Goal: Task Accomplishment & Management: Complete application form

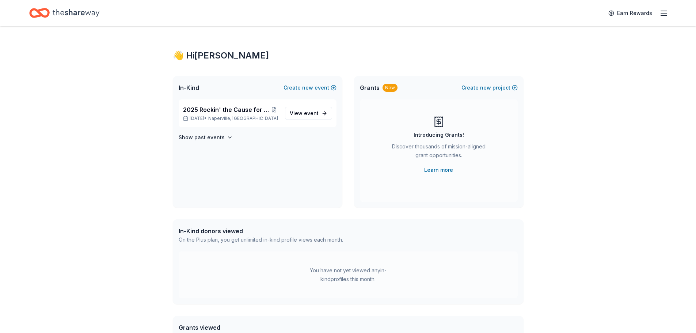
click at [353, 179] on div "In-Kind Create new event 2025 Rockin' the Cause for Guitars for Vets Oct 05, 20…" at bounding box center [348, 141] width 351 height 131
click at [308, 111] on span "event" at bounding box center [311, 113] width 15 height 6
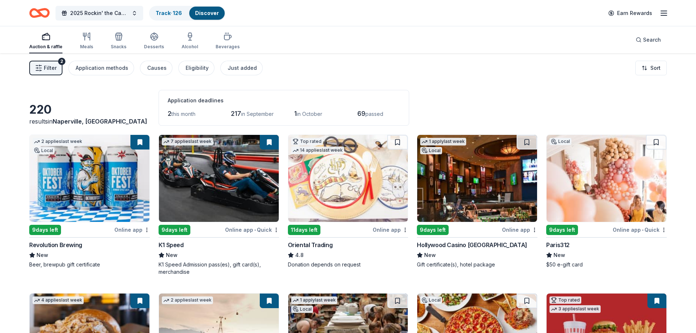
click at [37, 46] on div "Auction & raffle" at bounding box center [45, 47] width 33 height 6
click at [46, 69] on span "Filter" at bounding box center [50, 68] width 13 height 9
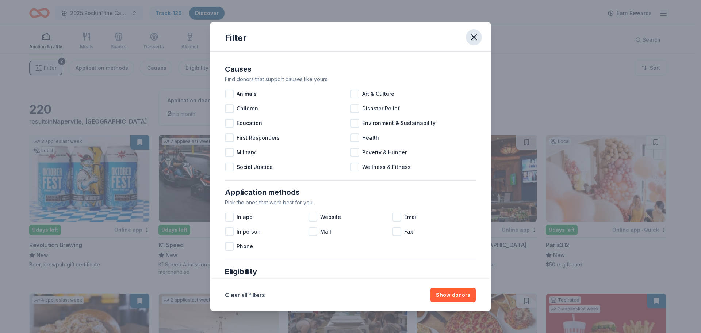
click at [477, 38] on icon "button" at bounding box center [474, 37] width 10 height 10
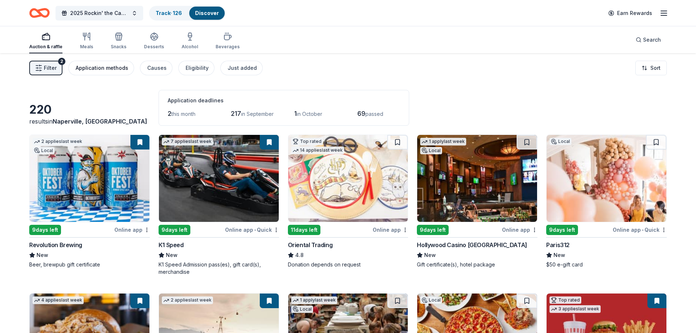
click at [117, 71] on div "Application methods" at bounding box center [102, 68] width 53 height 9
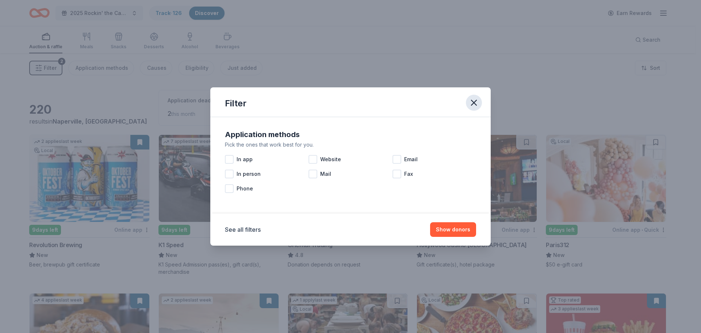
click at [478, 103] on icon "button" at bounding box center [474, 103] width 10 height 10
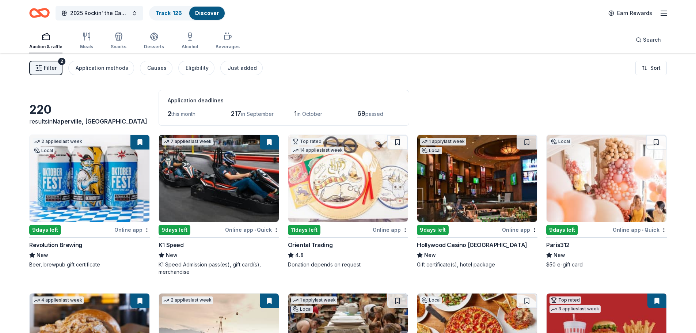
click at [659, 13] on icon "button" at bounding box center [663, 13] width 9 height 9
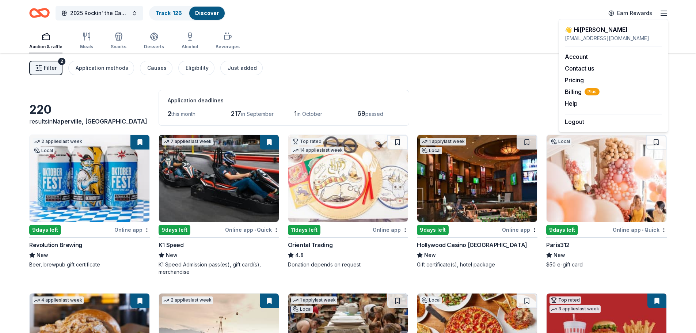
click at [518, 72] on div "Filter 2 Application methods Causes Eligibility Just added Sort" at bounding box center [348, 67] width 696 height 29
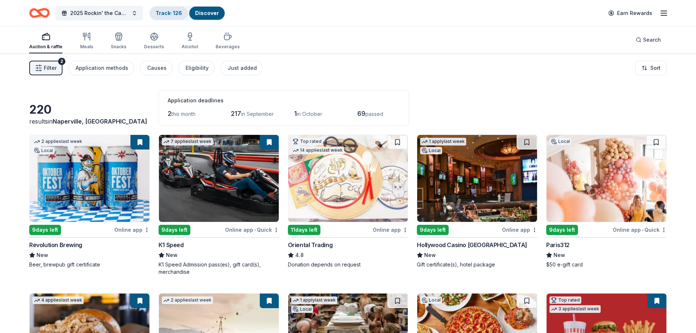
click at [178, 14] on link "Track · 126" at bounding box center [169, 13] width 26 height 6
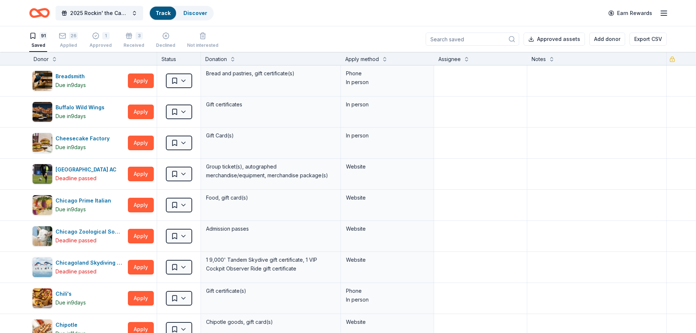
scroll to position [0, 0]
click at [68, 40] on div "26 Applied" at bounding box center [68, 40] width 19 height 16
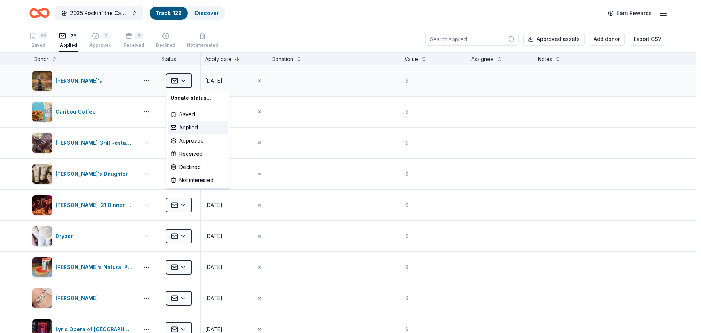
click at [175, 81] on html "2025 Rockin' the Cause for Guitars for Vets Track · 126 Discover Earn Rewards 9…" at bounding box center [350, 166] width 701 height 333
click at [180, 165] on div "Declined" at bounding box center [198, 166] width 61 height 13
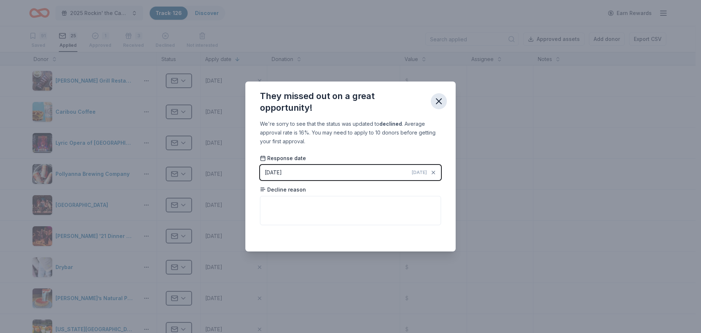
click at [443, 104] on icon "button" at bounding box center [439, 101] width 10 height 10
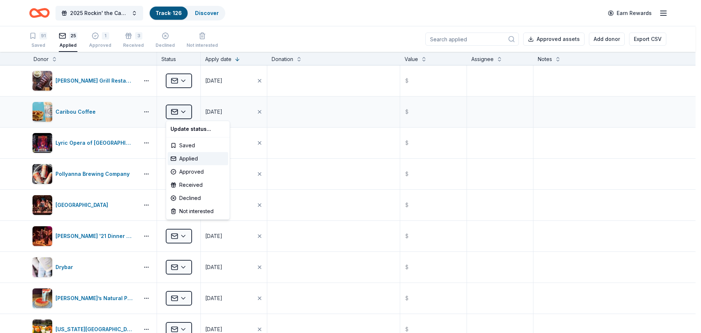
click at [184, 114] on html "2025 Rockin' the Cause for Guitars for Vets Track · 126 Discover Earn Rewards 9…" at bounding box center [350, 166] width 701 height 333
click at [185, 199] on div "Declined" at bounding box center [198, 197] width 61 height 13
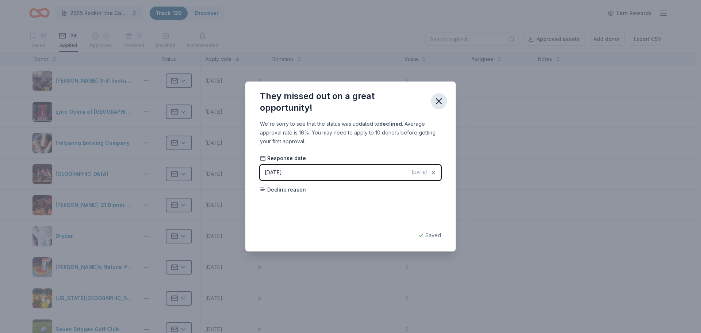
click at [439, 100] on icon "button" at bounding box center [438, 101] width 5 height 5
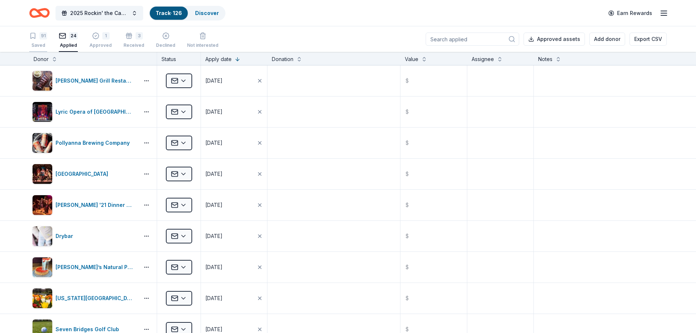
click at [35, 39] on icon "button" at bounding box center [32, 35] width 7 height 7
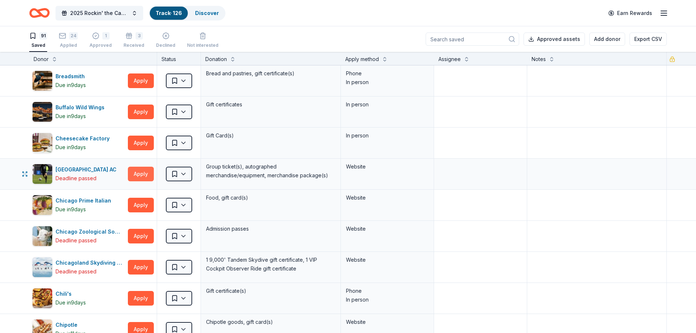
click at [138, 176] on button "Apply" at bounding box center [141, 174] width 26 height 15
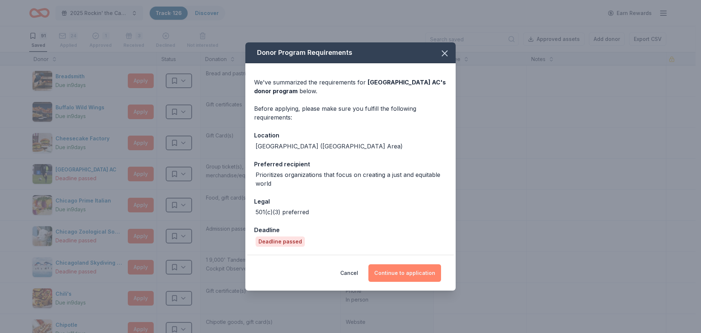
click at [417, 271] on button "Continue to application" at bounding box center [405, 273] width 73 height 18
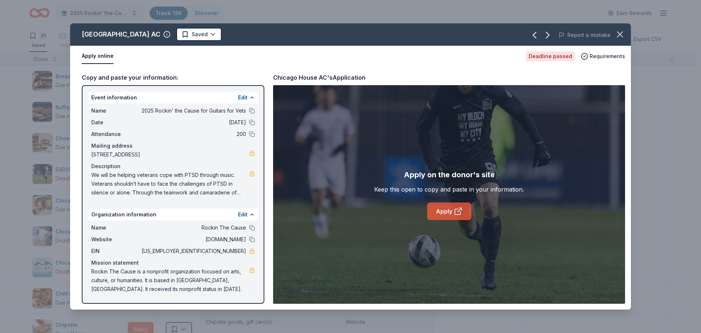
click at [459, 216] on link "Apply" at bounding box center [449, 211] width 44 height 18
click at [621, 32] on icon "button" at bounding box center [620, 34] width 10 height 10
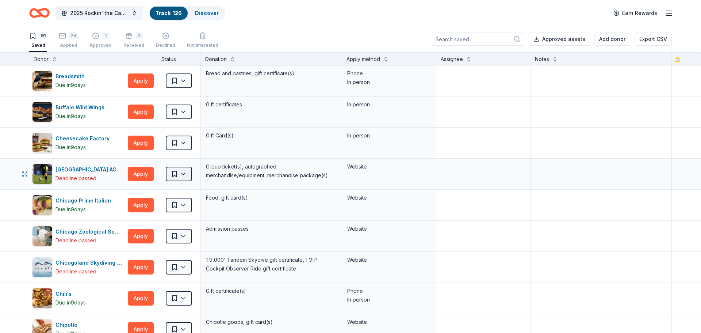
click at [182, 173] on html "2025 Rockin' the Cause for Guitars for Vets Track · 126 Discover Earn Rewards 9…" at bounding box center [350, 166] width 701 height 333
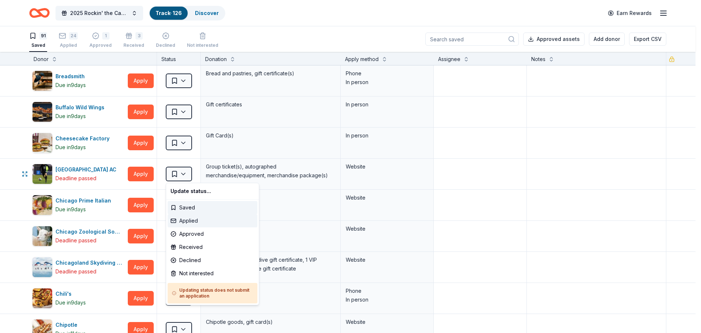
click at [188, 223] on div "Applied" at bounding box center [213, 220] width 90 height 13
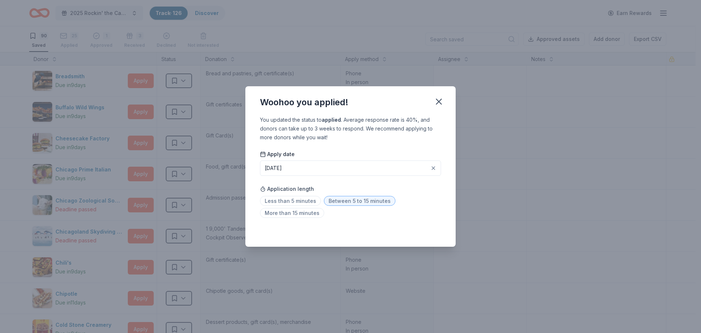
click at [381, 166] on button "07/24/2025" at bounding box center [350, 167] width 181 height 15
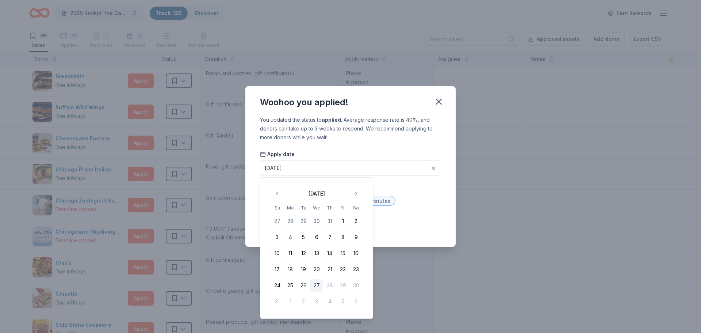
click at [316, 285] on button "27" at bounding box center [316, 285] width 13 height 13
click at [436, 102] on icon "button" at bounding box center [439, 101] width 10 height 10
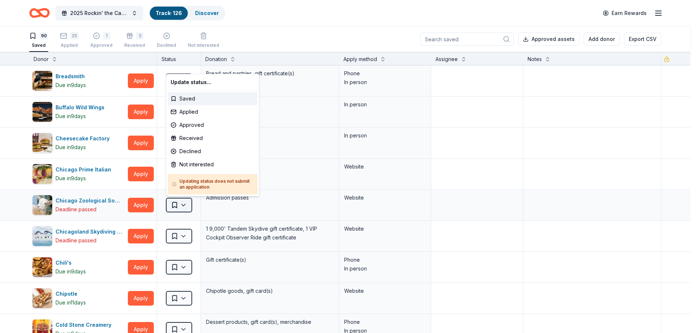
click at [186, 209] on html "2025 Rockin' the Cause for Guitars for Vets Track · 126 Discover Earn Rewards 9…" at bounding box center [348, 166] width 696 height 333
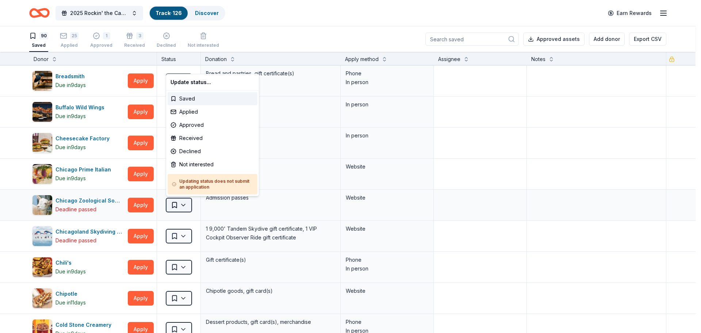
click at [186, 209] on html "2025 Rockin' the Cause for Guitars for Vets Track · 126 Discover Earn Rewards 9…" at bounding box center [350, 166] width 701 height 333
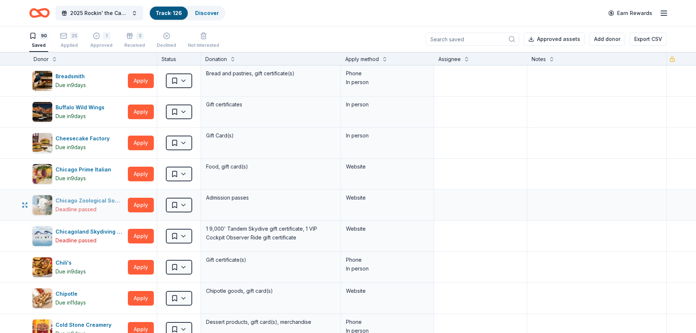
click at [92, 200] on div "Chicago Zoological Society" at bounding box center [90, 200] width 69 height 9
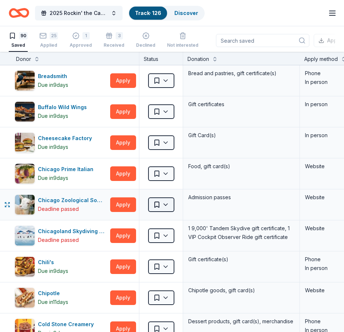
click at [167, 205] on html "2025 Rockin' the Cause for Guitars for Vets Track · 126 Discover Earn Rewards 9…" at bounding box center [172, 166] width 344 height 332
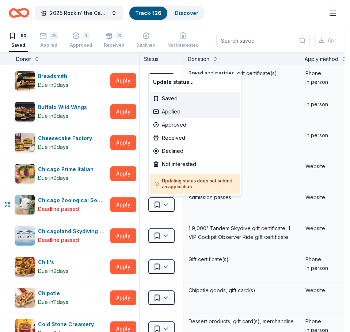
click at [175, 114] on div "Applied" at bounding box center [195, 111] width 90 height 13
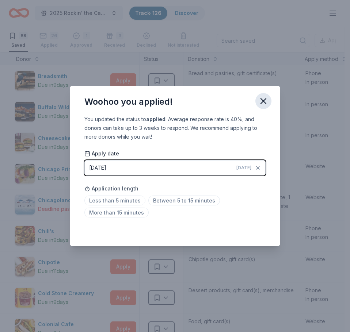
click at [266, 104] on icon "button" at bounding box center [263, 101] width 10 height 10
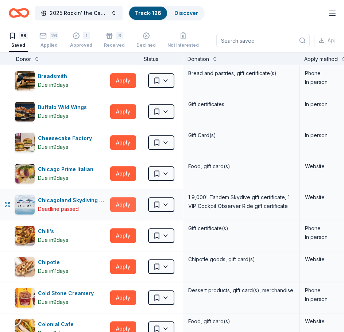
click at [128, 206] on button "Apply" at bounding box center [123, 205] width 26 height 15
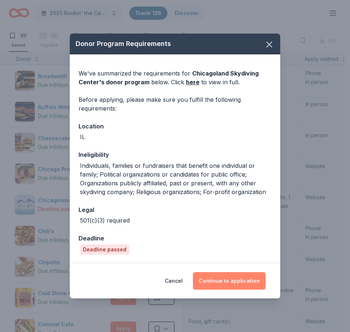
click at [217, 281] on button "Continue to application" at bounding box center [229, 281] width 73 height 18
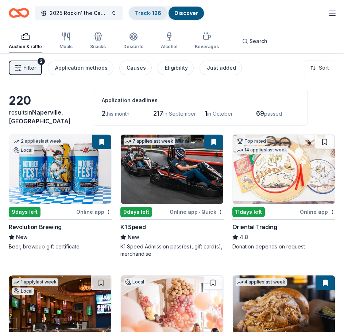
click at [146, 12] on link "Track · 126" at bounding box center [148, 13] width 26 height 6
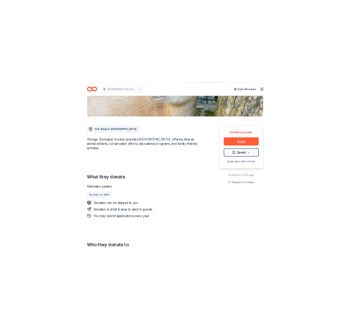
scroll to position [169, 0]
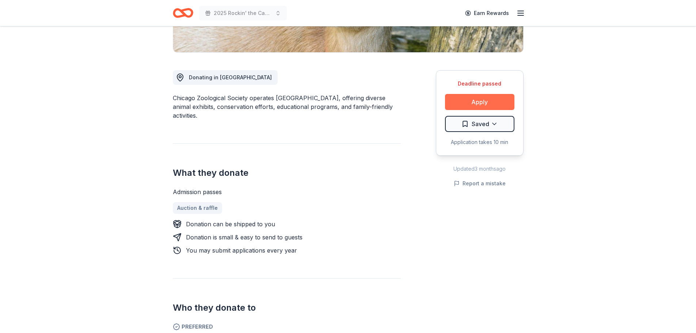
click at [464, 104] on button "Apply" at bounding box center [479, 102] width 69 height 16
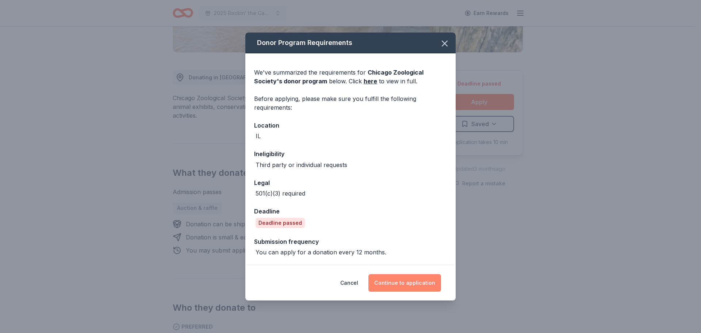
click at [406, 283] on button "Continue to application" at bounding box center [405, 283] width 73 height 18
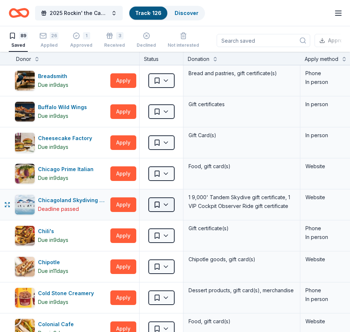
click at [165, 204] on html "2025 Rockin' the Cause for Guitars for Vets Track · 126 Discover Earn Rewards 8…" at bounding box center [175, 166] width 350 height 332
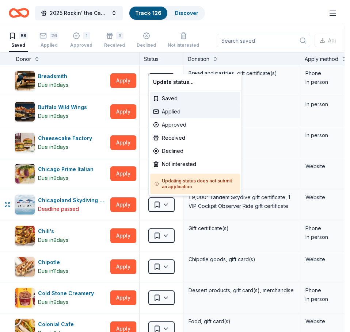
click at [174, 113] on div "Applied" at bounding box center [195, 111] width 90 height 13
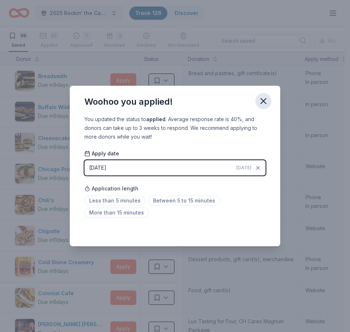
click at [260, 102] on icon "button" at bounding box center [263, 101] width 10 height 10
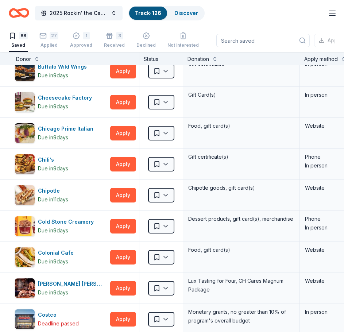
scroll to position [49, 0]
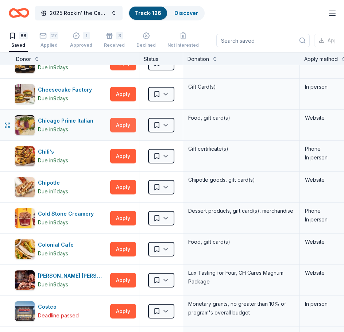
click at [121, 126] on button "Apply" at bounding box center [123, 125] width 26 height 15
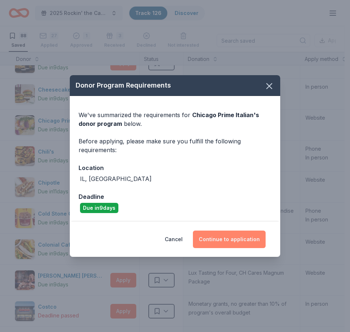
click at [236, 234] on button "Continue to application" at bounding box center [229, 240] width 73 height 18
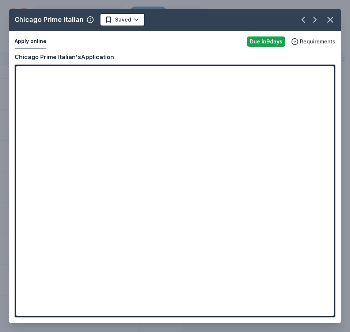
drag, startPoint x: 190, startPoint y: 15, endPoint x: 205, endPoint y: 13, distance: 14.4
click at [204, 18] on div "Chicago Prime Italian Saved" at bounding box center [150, 19] width 283 height 13
click at [132, 23] on html "2025 Rockin' the Cause for Guitars for Vets Track · 126 Discover Earn Rewards 8…" at bounding box center [175, 166] width 350 height 332
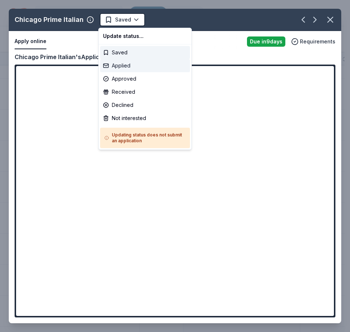
click at [116, 68] on div "Applied" at bounding box center [145, 65] width 90 height 13
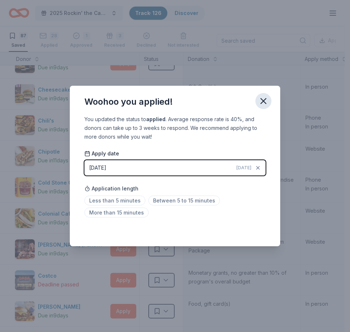
click at [263, 104] on icon "button" at bounding box center [263, 101] width 10 height 10
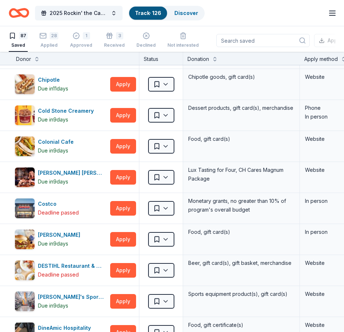
scroll to position [96, 0]
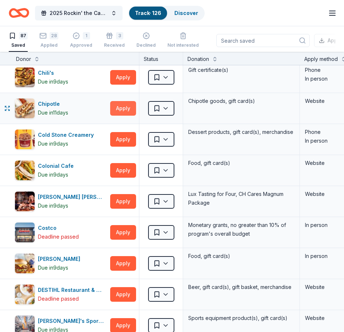
click at [119, 109] on button "Apply" at bounding box center [123, 108] width 26 height 15
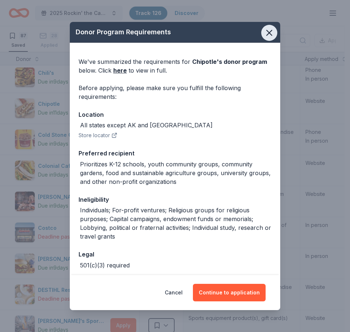
click at [267, 33] on icon "button" at bounding box center [269, 32] width 5 height 5
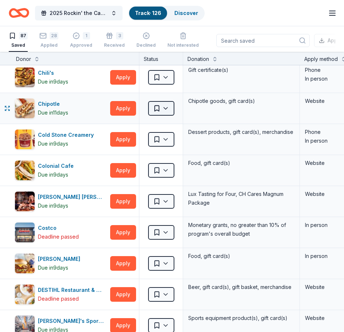
click at [169, 110] on html "2025 Rockin' the Cause for Guitars for Vets Track · 126 Discover Earn Rewards 8…" at bounding box center [172, 166] width 344 height 332
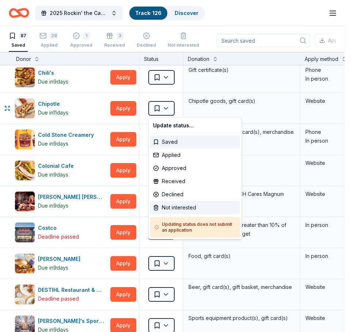
click at [169, 208] on div "Not interested" at bounding box center [195, 207] width 90 height 13
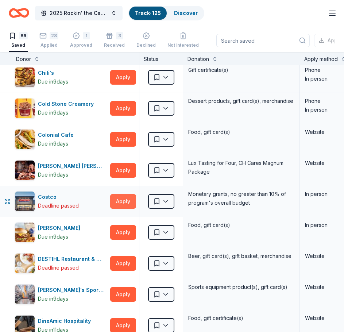
click at [118, 201] on button "Apply" at bounding box center [123, 201] width 26 height 15
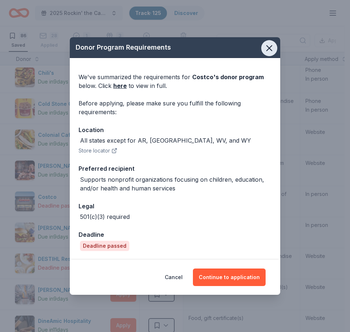
click at [268, 53] on icon "button" at bounding box center [269, 48] width 10 height 10
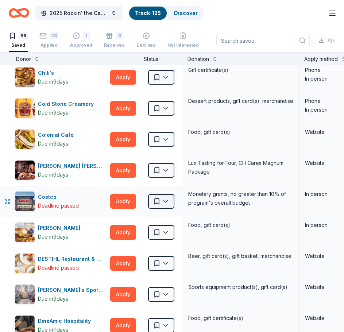
click at [167, 202] on html "2025 Rockin' the Cause for Guitars for Vets Track · 125 Discover Earn Rewards 8…" at bounding box center [172, 166] width 344 height 332
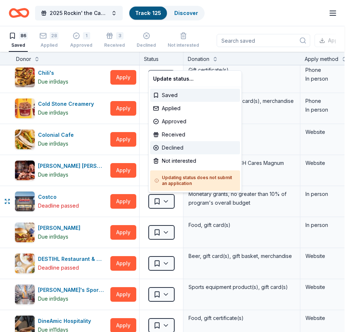
click at [179, 153] on div "Declined" at bounding box center [195, 147] width 90 height 13
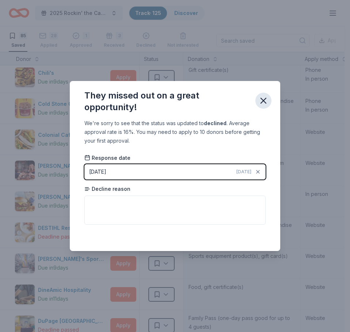
click at [267, 99] on icon "button" at bounding box center [263, 101] width 10 height 10
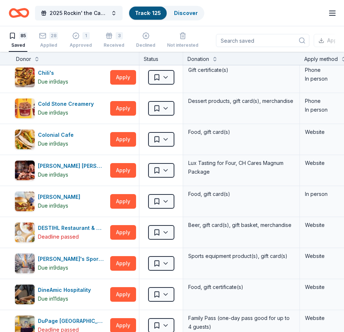
click at [149, 14] on link "Track · 125" at bounding box center [148, 13] width 26 height 6
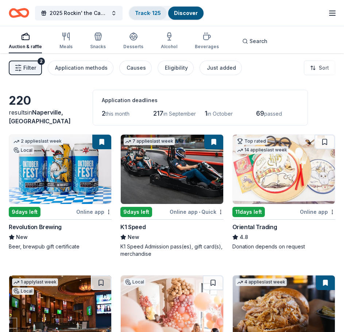
click at [136, 14] on link "Track · 125" at bounding box center [148, 13] width 26 height 6
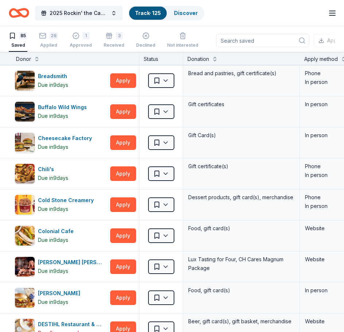
scroll to position [0, 0]
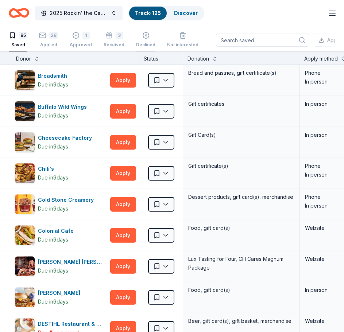
click at [142, 37] on icon "button" at bounding box center [145, 35] width 7 height 7
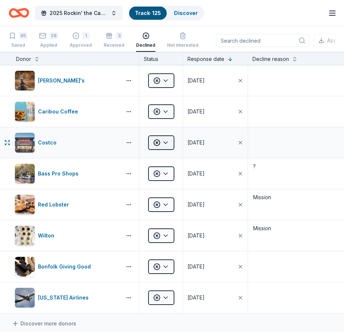
click at [168, 140] on html "2025 Rockin' the Cause for Guitars for Vets Track · 125 Discover Earn Rewards 8…" at bounding box center [172, 166] width 344 height 332
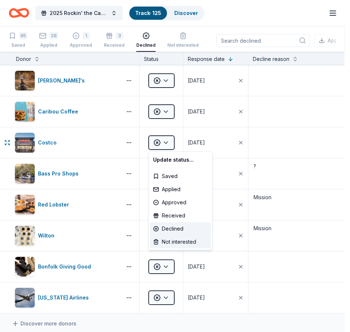
click at [169, 244] on div "Not interested" at bounding box center [180, 242] width 61 height 13
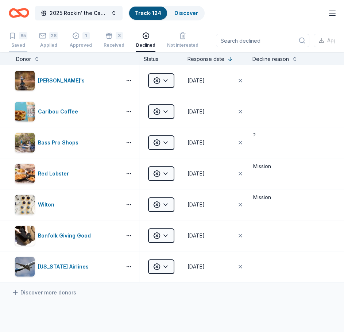
click at [19, 46] on div "Saved" at bounding box center [18, 45] width 19 height 6
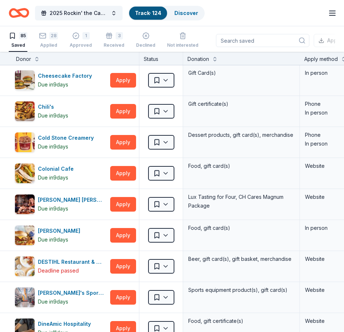
scroll to position [121, 0]
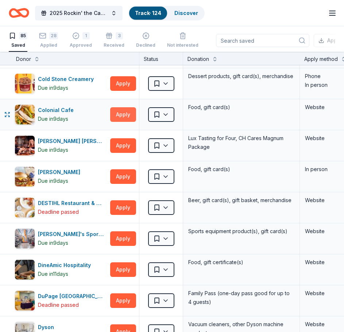
click at [118, 117] on button "Apply" at bounding box center [123, 114] width 26 height 15
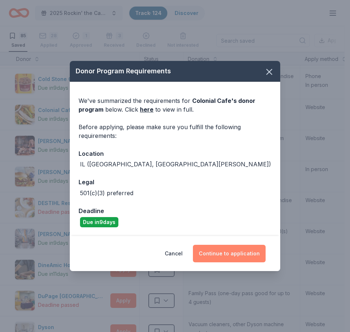
click at [233, 253] on button "Continue to application" at bounding box center [229, 254] width 73 height 18
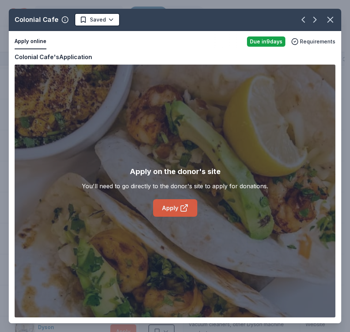
click at [164, 210] on link "Apply" at bounding box center [175, 208] width 44 height 18
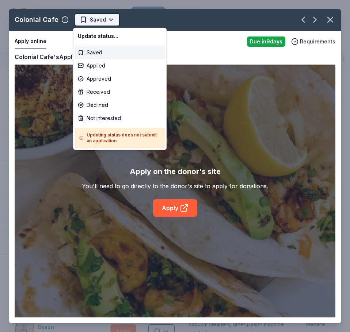
click at [105, 17] on html "2025 Rockin' the Cause for Guitars for Vets Track · 124 Discover Earn Rewards 8…" at bounding box center [175, 166] width 350 height 332
click at [108, 64] on div "Applied" at bounding box center [120, 65] width 90 height 13
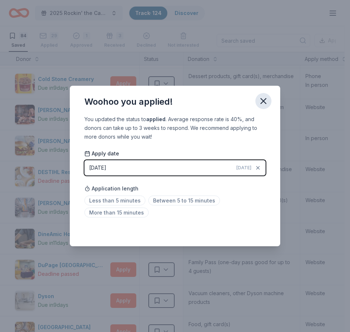
click at [266, 102] on icon "button" at bounding box center [263, 101] width 10 height 10
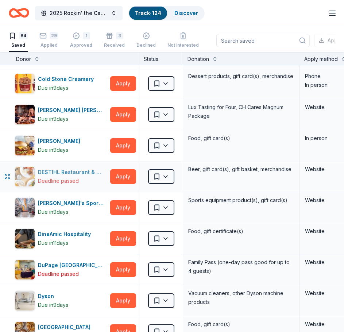
click at [77, 171] on div "DESTIHL Restaurant & Brew Works" at bounding box center [72, 172] width 69 height 9
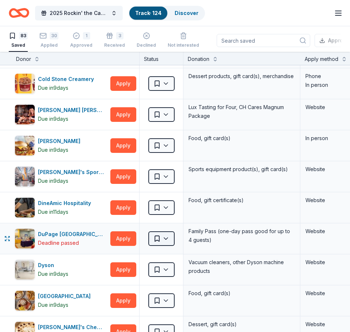
click at [168, 237] on html "2025 Rockin' the Cause for Guitars for Vets Track · 124 Discover Earn Rewards 8…" at bounding box center [175, 166] width 350 height 332
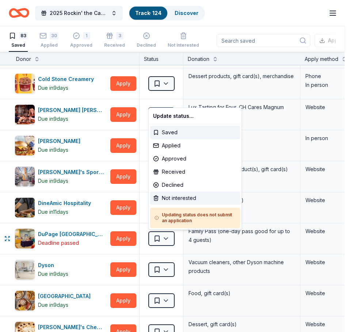
click at [178, 199] on div "Not interested" at bounding box center [195, 198] width 90 height 13
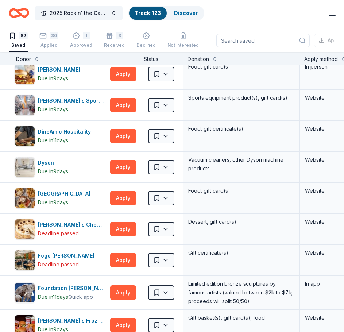
scroll to position [250, 0]
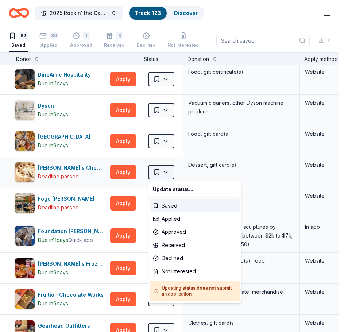
click at [167, 173] on html "2025 Rockin' the Cause for Guitars for Vets Track · 123 Discover Earn Rewards 8…" at bounding box center [172, 166] width 344 height 332
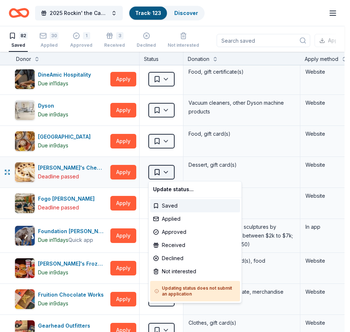
click at [167, 173] on html "2025 Rockin' the Cause for Guitars for Vets Track · 123 Discover Earn Rewards 8…" at bounding box center [175, 166] width 350 height 332
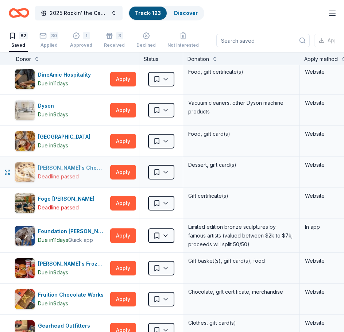
click at [66, 170] on div "Eli's Cheesecake" at bounding box center [72, 168] width 69 height 9
click at [167, 172] on html "2025 Rockin' the Cause for Guitars for Vets Track · 123 Discover Earn Rewards 8…" at bounding box center [172, 166] width 344 height 332
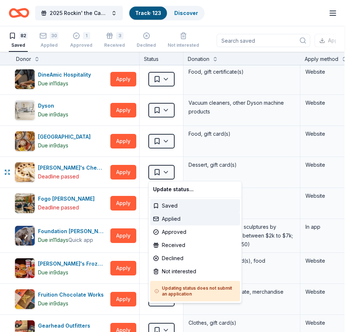
click at [166, 217] on div "Applied" at bounding box center [195, 219] width 90 height 13
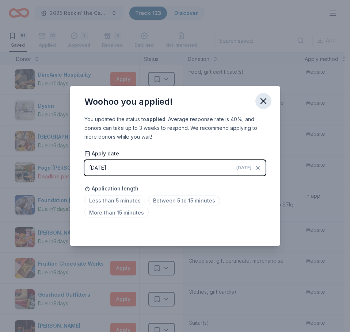
click at [264, 100] on icon "button" at bounding box center [263, 101] width 5 height 5
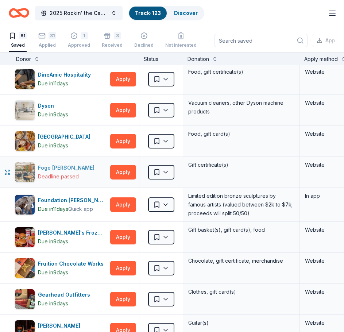
click at [61, 171] on div "Fogo de Chao" at bounding box center [68, 168] width 60 height 9
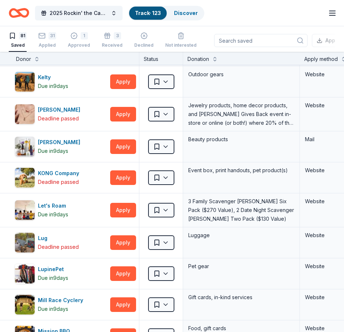
scroll to position [1002, 0]
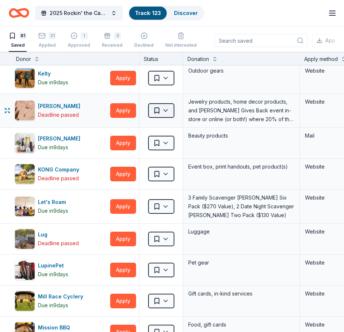
click at [164, 111] on html "2025 Rockin' the Cause for Guitars for Vets Track · 123 Discover Earn Rewards 8…" at bounding box center [172, 166] width 344 height 332
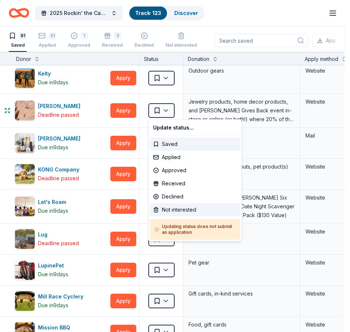
click at [179, 207] on div "Not interested" at bounding box center [195, 209] width 90 height 13
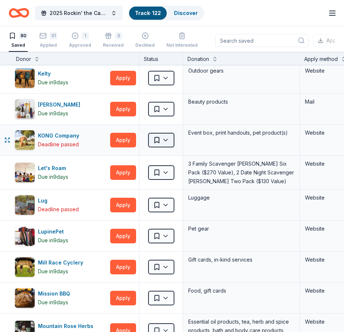
click at [164, 139] on html "2025 Rockin' the Cause for Guitars for Vets Track · 122 Discover Earn Rewards 8…" at bounding box center [172, 166] width 344 height 332
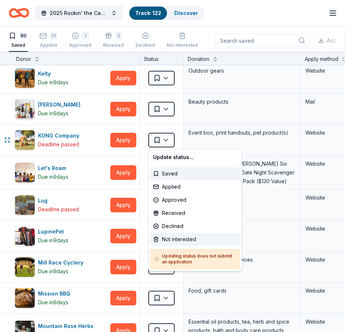
click at [176, 239] on div "Not interested" at bounding box center [195, 239] width 90 height 13
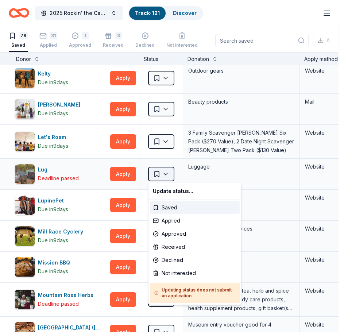
click at [168, 177] on html "2025 Rockin' the Cause for Guitars for Vets Track · 121 Discover Earn Rewards 7…" at bounding box center [172, 166] width 344 height 332
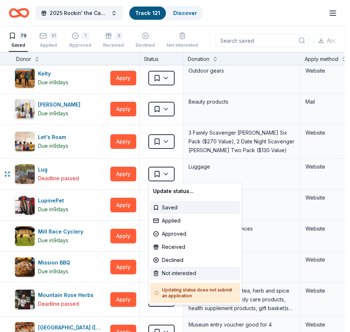
click at [169, 274] on div "Not interested" at bounding box center [195, 273] width 90 height 13
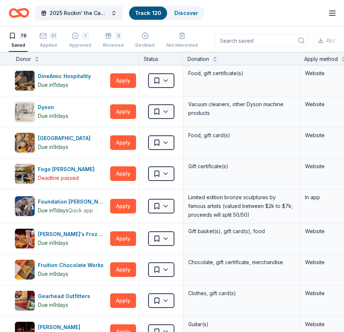
scroll to position [267, 0]
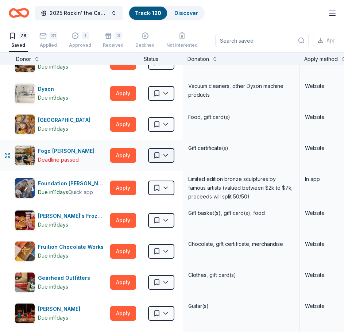
click at [167, 155] on html "2025 Rockin' the Cause for Guitars for Vets Track · 120 Discover Earn Rewards 7…" at bounding box center [172, 166] width 344 height 332
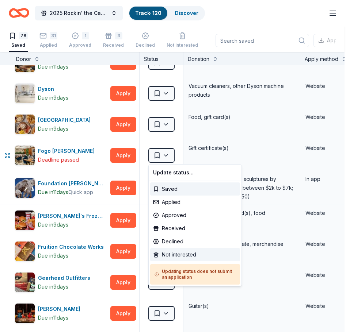
click at [174, 256] on div "Not interested" at bounding box center [195, 254] width 90 height 13
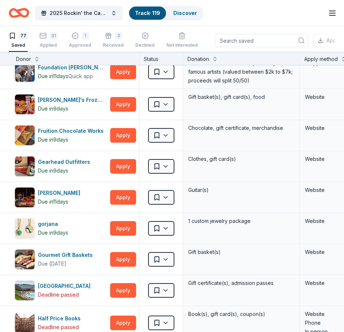
scroll to position [388, 0]
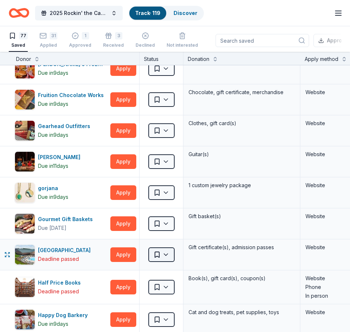
click at [163, 255] on html "2025 Rockin' the Cause for Guitars for Vets Track · 119 Discover Earn Rewards 7…" at bounding box center [175, 166] width 350 height 332
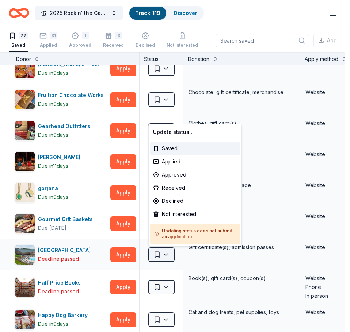
click at [163, 255] on html "2025 Rockin' the Cause for Guitars for Vets Track · 119 Discover Earn Rewards 7…" at bounding box center [175, 166] width 350 height 332
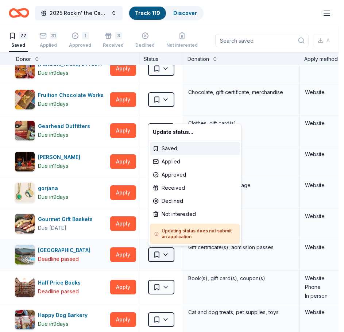
click at [166, 251] on html "2025 Rockin' the Cause for Guitars for Vets Track · 119 Discover Earn Rewards 7…" at bounding box center [172, 166] width 344 height 332
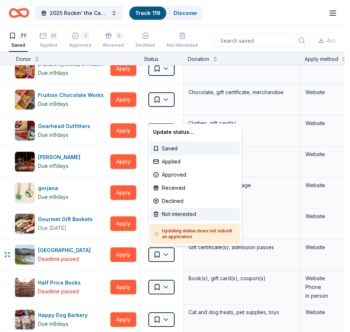
click at [174, 213] on div "Not interested" at bounding box center [195, 214] width 90 height 13
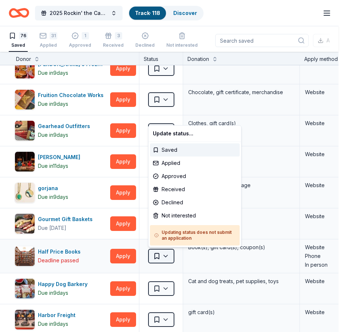
click at [169, 255] on html "2025 Rockin' the Cause for Guitars for Vets Track · 118 Discover Earn Rewards 7…" at bounding box center [172, 166] width 344 height 332
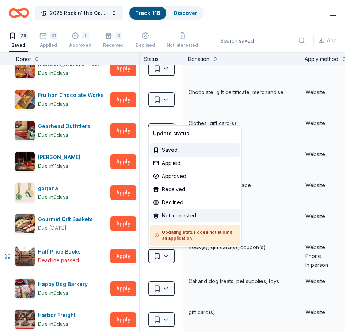
click at [175, 218] on div "Not interested" at bounding box center [195, 215] width 90 height 13
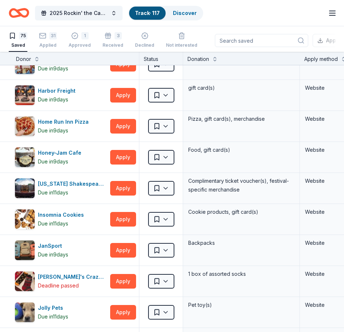
scroll to position [613, 0]
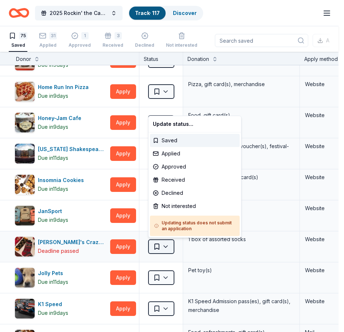
click at [163, 245] on html "2025 Rockin' the Cause for Guitars for Vets Track · 117 Discover Earn Rewards 7…" at bounding box center [172, 166] width 344 height 332
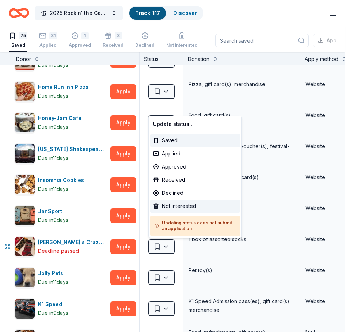
click at [180, 206] on div "Not interested" at bounding box center [195, 206] width 90 height 13
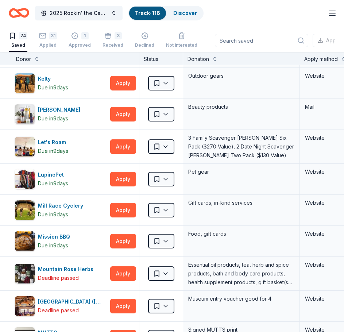
scroll to position [989, 0]
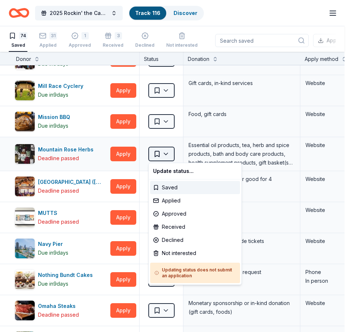
click at [163, 156] on html "2025 Rockin' the Cause for Guitars for Vets Track · 116 Discover Earn Rewards 7…" at bounding box center [175, 166] width 350 height 332
click at [124, 158] on html "2025 Rockin' the Cause for Guitars for Vets Track · 116 Discover Earn Rewards 7…" at bounding box center [175, 166] width 350 height 332
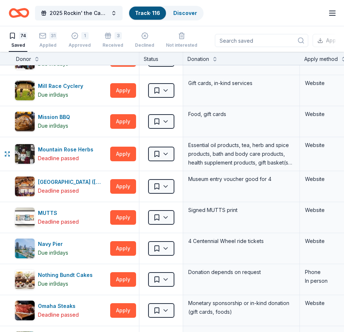
click at [124, 158] on button "Apply" at bounding box center [123, 154] width 26 height 15
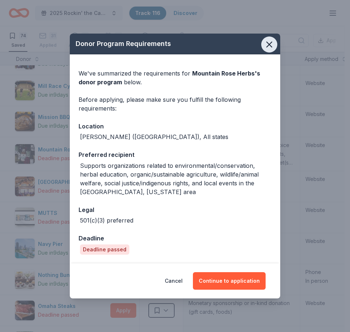
click at [268, 39] on icon "button" at bounding box center [269, 44] width 10 height 10
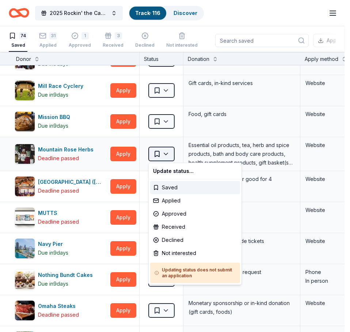
click at [168, 152] on html "2025 Rockin' the Cause for Guitars for Vets Track · 116 Discover Earn Rewards 7…" at bounding box center [175, 166] width 350 height 332
click at [168, 255] on div "Not interested" at bounding box center [195, 253] width 90 height 13
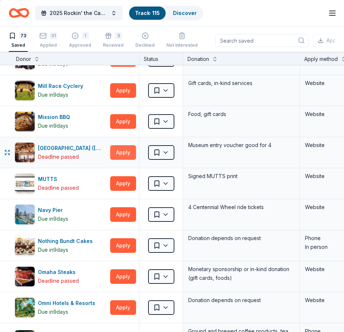
click at [121, 153] on button "Apply" at bounding box center [123, 152] width 26 height 15
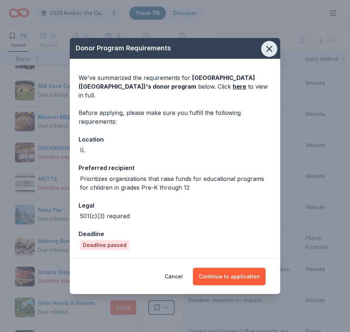
click at [268, 48] on icon "button" at bounding box center [269, 49] width 10 height 10
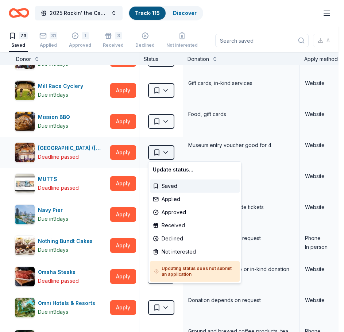
click at [167, 152] on html "2025 Rockin' the Cause for Guitars for Vets Track · 115 Discover Earn Rewards 7…" at bounding box center [172, 166] width 344 height 332
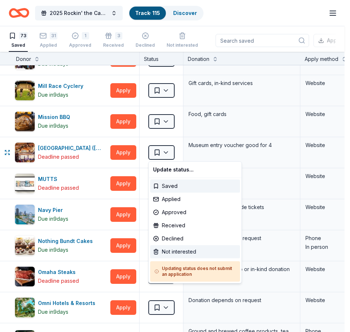
click at [175, 254] on div "Not interested" at bounding box center [195, 251] width 90 height 13
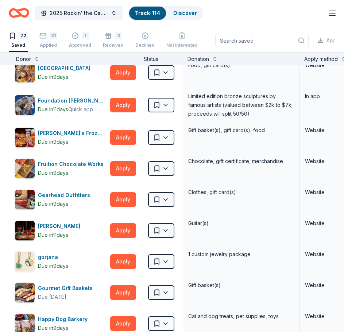
scroll to position [0, 0]
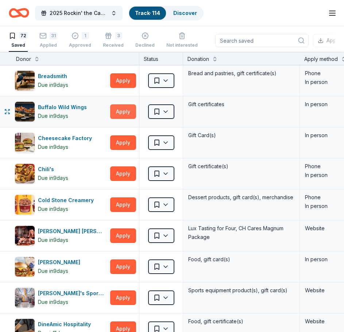
click at [126, 109] on button "Apply" at bounding box center [123, 111] width 26 height 15
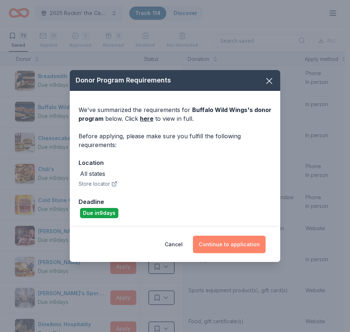
click at [220, 248] on button "Continue to application" at bounding box center [229, 245] width 73 height 18
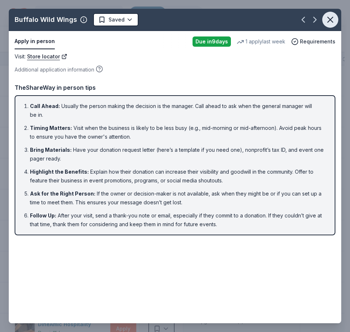
click at [329, 16] on icon "button" at bounding box center [330, 20] width 10 height 10
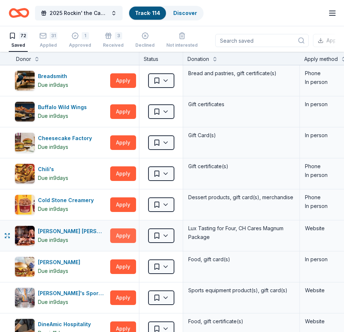
click at [123, 232] on button "Apply" at bounding box center [123, 236] width 26 height 15
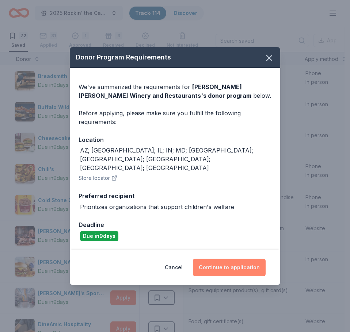
click at [211, 259] on button "Continue to application" at bounding box center [229, 268] width 73 height 18
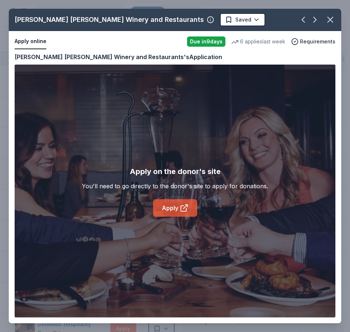
click at [180, 201] on link "Apply" at bounding box center [175, 208] width 44 height 18
click at [190, 18] on html "2025 Rockin' the Cause for Guitars for Vets Track · 114 Discover Earn Rewards 7…" at bounding box center [175, 166] width 350 height 332
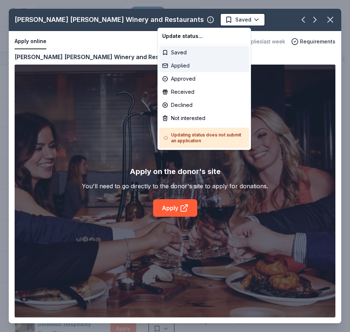
click at [179, 66] on div "Applied" at bounding box center [204, 65] width 90 height 13
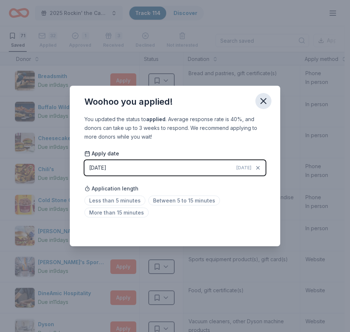
click at [263, 103] on icon "button" at bounding box center [263, 101] width 10 height 10
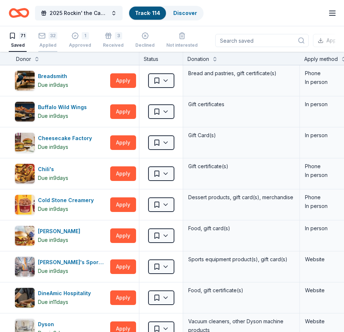
click at [53, 35] on div "32" at bounding box center [53, 31] width 9 height 7
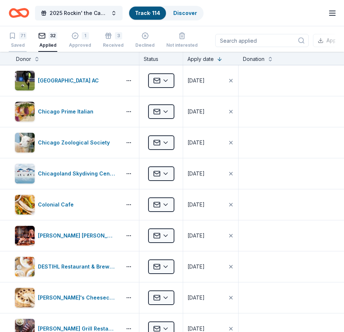
click at [22, 42] on div "Saved" at bounding box center [18, 45] width 18 height 6
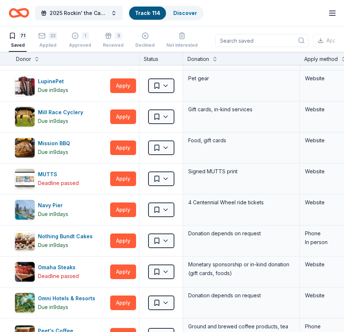
scroll to position [939, 0]
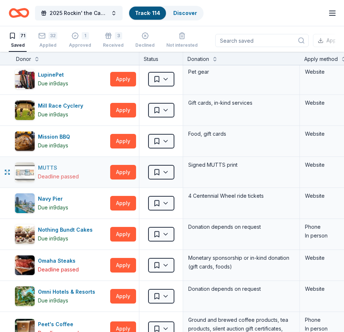
click at [36, 176] on div "MUTTS Deadline passed" at bounding box center [61, 172] width 93 height 20
click at [169, 175] on html "2025 Rockin' the Cause for Guitars for Vets Track · 114 Discover Earn Rewards 7…" at bounding box center [172, 166] width 344 height 332
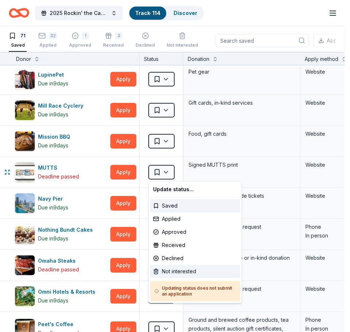
click at [168, 271] on div "Not interested" at bounding box center [195, 271] width 90 height 13
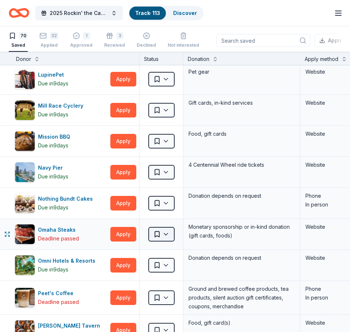
click at [170, 235] on html "2025 Rockin' the Cause for Guitars for Vets Track · 113 Discover Earn Rewards 7…" at bounding box center [175, 166] width 350 height 332
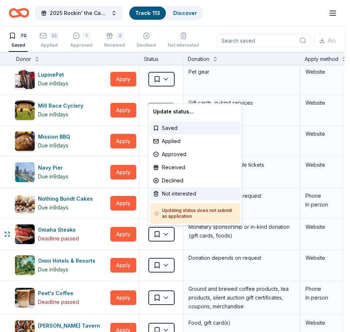
click at [188, 194] on div "Not interested" at bounding box center [195, 193] width 90 height 13
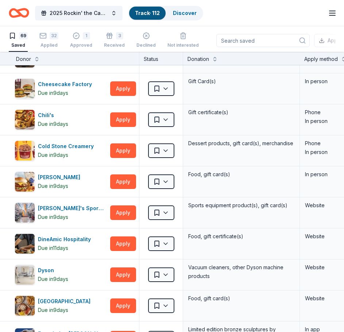
scroll to position [0, 0]
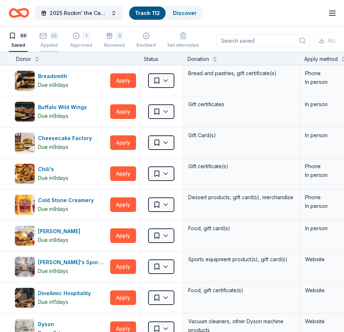
click at [53, 34] on div "32" at bounding box center [54, 31] width 9 height 7
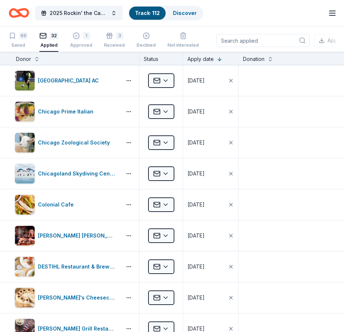
drag, startPoint x: 321, startPoint y: 44, endPoint x: 338, endPoint y: 44, distance: 17.2
click at [338, 44] on div "69 Saved 32 Applied 1 Approved 3 Received Declined Not interested Approved asse…" at bounding box center [172, 39] width 344 height 26
click at [314, 42] on button "Approved assets" at bounding box center [344, 40] width 61 height 13
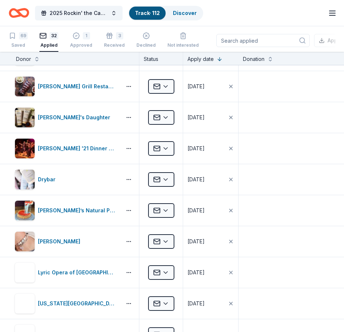
scroll to position [249, 0]
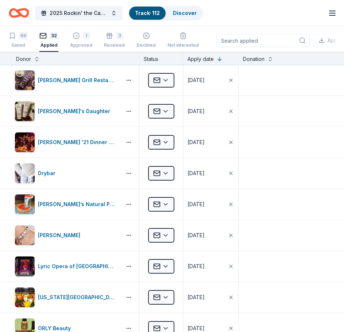
click at [50, 35] on div "32" at bounding box center [54, 31] width 9 height 7
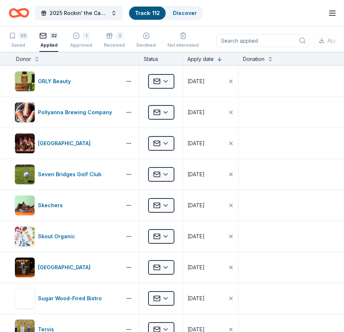
scroll to position [497, 0]
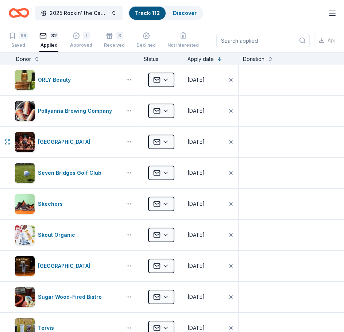
drag, startPoint x: 278, startPoint y: 141, endPoint x: 268, endPoint y: 18, distance: 123.9
click at [268, 18] on div "2025 Rockin' the Cause for Guitars for Vets Track · 112 Discover Earn Rewards" at bounding box center [172, 12] width 327 height 17
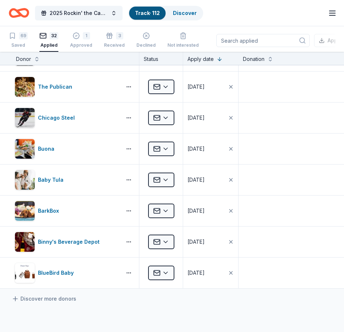
scroll to position [754, 0]
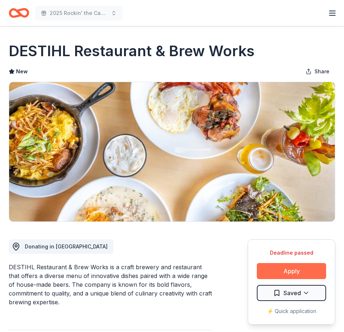
click at [286, 273] on button "Apply" at bounding box center [291, 271] width 69 height 16
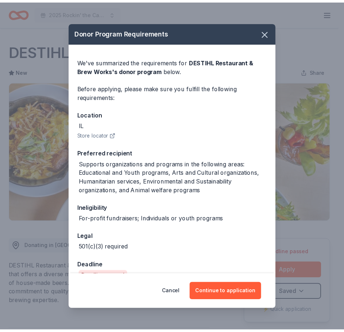
scroll to position [44, 0]
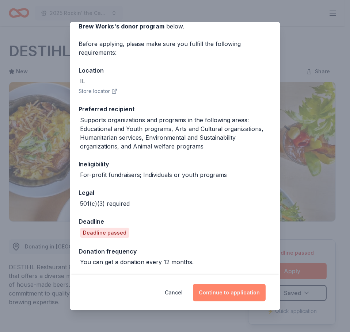
click at [217, 289] on button "Continue to application" at bounding box center [229, 293] width 73 height 18
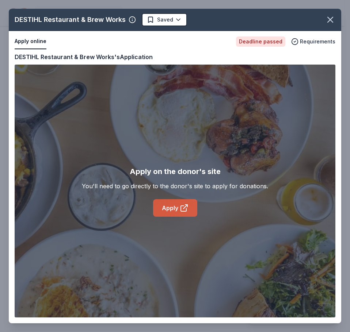
click at [180, 207] on icon at bounding box center [184, 208] width 9 height 9
click at [173, 15] on html "2025 Rockin' the Cause for Guitars for Vets Earn Rewards Deadline passed Share …" at bounding box center [175, 166] width 350 height 332
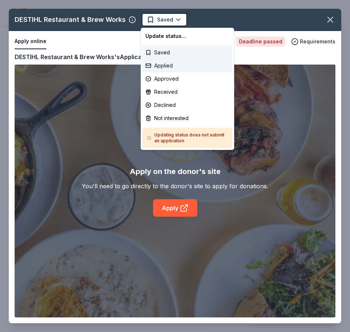
click at [167, 66] on div "Applied" at bounding box center [187, 65] width 90 height 13
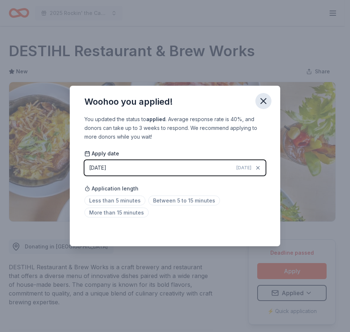
click at [262, 102] on icon "button" at bounding box center [263, 101] width 10 height 10
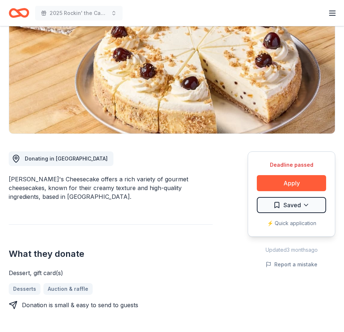
scroll to position [83, 0]
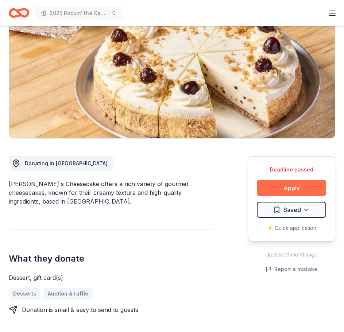
click at [277, 191] on button "Apply" at bounding box center [291, 188] width 69 height 16
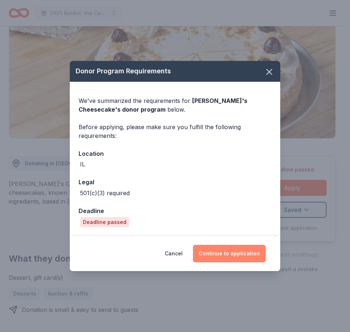
click at [248, 256] on button "Continue to application" at bounding box center [229, 254] width 73 height 18
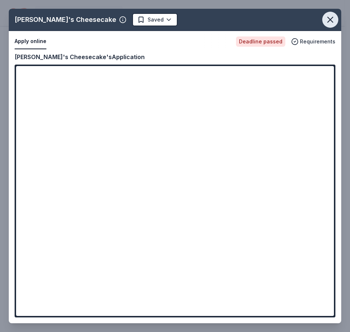
click at [329, 21] on icon "button" at bounding box center [330, 19] width 5 height 5
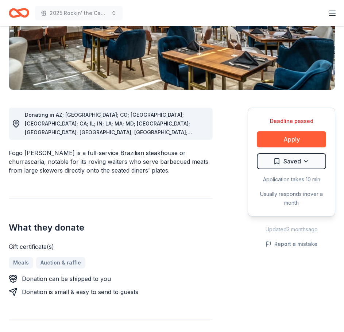
scroll to position [100, 0]
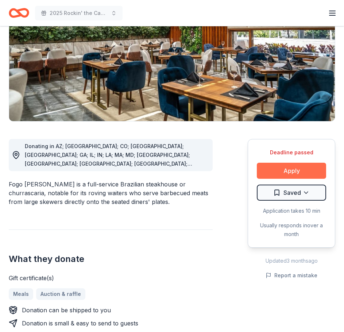
click at [289, 168] on button "Apply" at bounding box center [291, 171] width 69 height 16
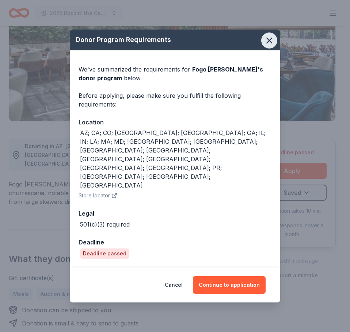
click at [268, 46] on icon "button" at bounding box center [269, 40] width 10 height 10
